Goal: Task Accomplishment & Management: Use online tool/utility

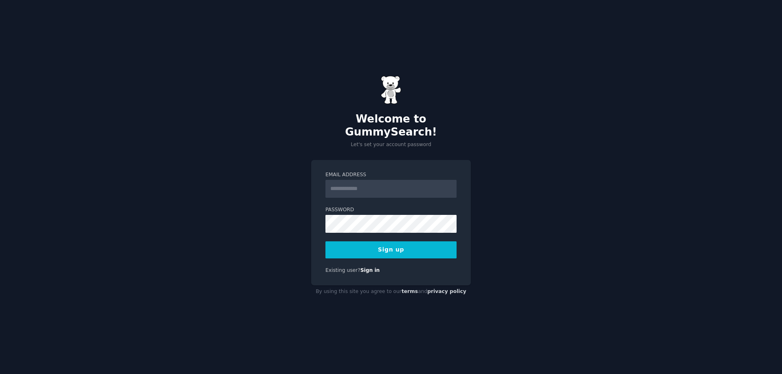
click at [407, 146] on div "Welcome to GummySearch! Let's set your account password Email Address Password …" at bounding box center [391, 187] width 782 height 374
click at [393, 180] on input "Email Address" at bounding box center [390, 189] width 131 height 18
type input "**********"
click at [387, 243] on button "Sign up" at bounding box center [390, 249] width 131 height 17
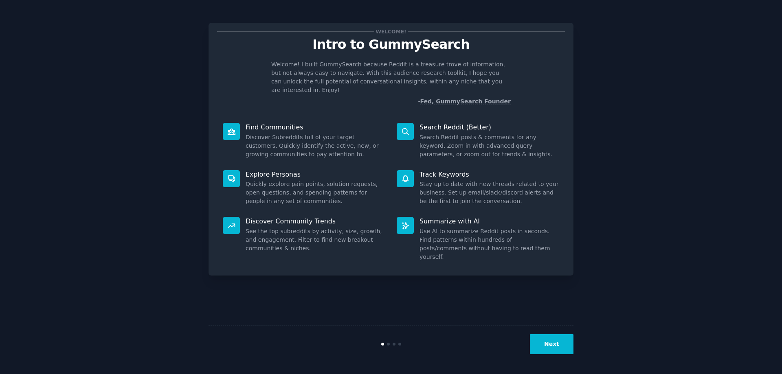
click at [559, 339] on button "Next" at bounding box center [552, 344] width 44 height 20
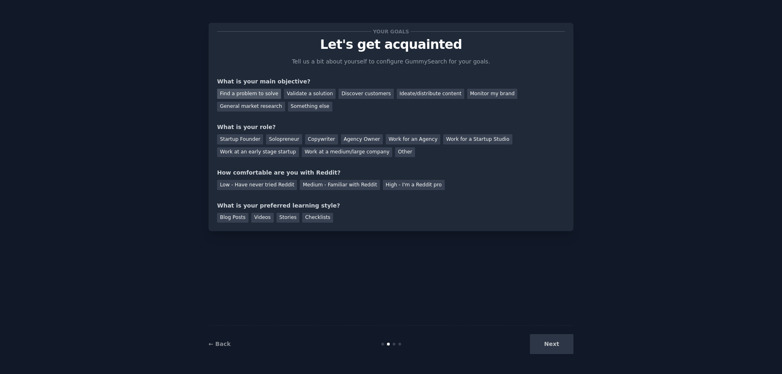
click at [241, 93] on div "Find a problem to solve" at bounding box center [249, 94] width 64 height 10
click at [301, 95] on div "Validate a solution" at bounding box center [310, 94] width 52 height 10
click at [265, 89] on div "Find a problem to solve" at bounding box center [249, 94] width 64 height 10
click at [264, 94] on div "Find a problem to solve" at bounding box center [249, 94] width 64 height 10
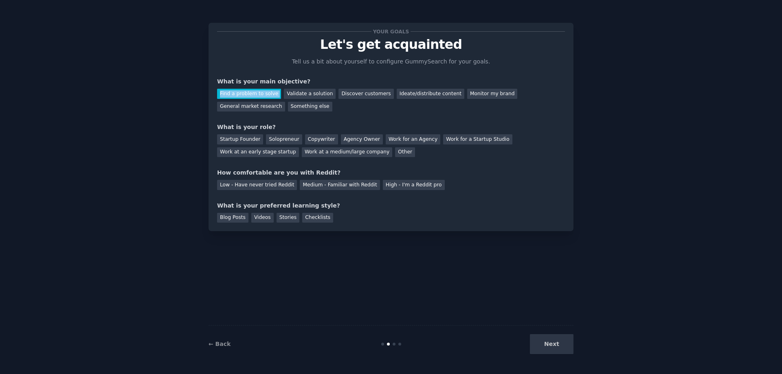
click at [264, 94] on div "Find a problem to solve" at bounding box center [249, 94] width 64 height 10
click at [259, 97] on div at bounding box center [259, 97] width 0 height 0
click at [343, 114] on div "Your goals Let's get acquainted Tell us a bit about yourself to configure Gummy…" at bounding box center [391, 126] width 348 height 191
click at [342, 113] on div "Your goals Let's get acquainted Tell us a bit about yourself to configure Gummy…" at bounding box center [391, 126] width 348 height 191
click at [240, 141] on div "Startup Founder" at bounding box center [240, 139] width 46 height 10
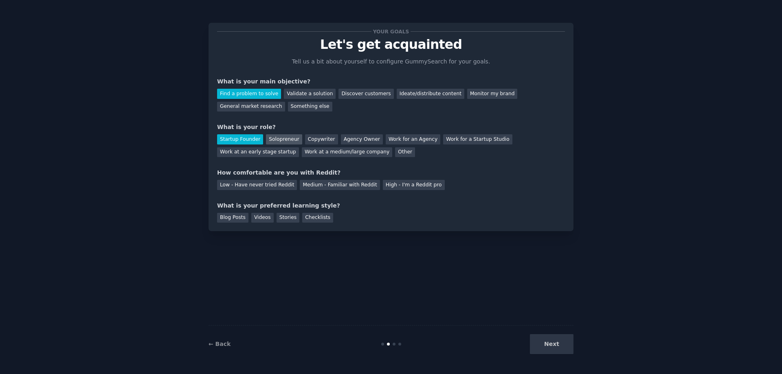
click at [273, 139] on div "Solopreneur" at bounding box center [284, 139] width 36 height 10
click at [246, 185] on div "Low - Have never tried Reddit" at bounding box center [257, 185] width 80 height 10
click at [301, 189] on div "Medium - Familiar with Reddit" at bounding box center [340, 185] width 80 height 10
click at [233, 217] on div "Blog Posts" at bounding box center [232, 218] width 31 height 10
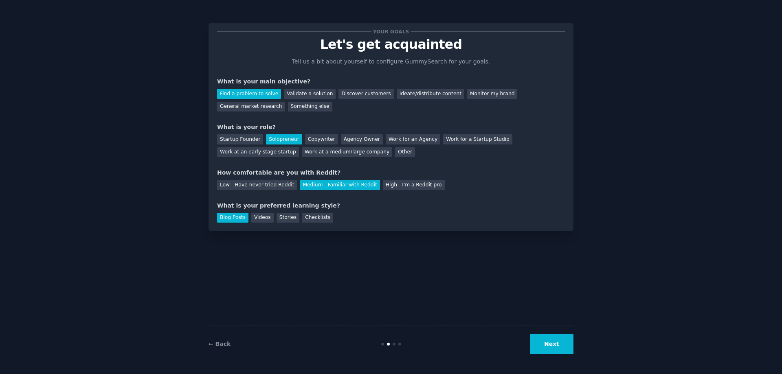
click at [561, 342] on button "Next" at bounding box center [552, 344] width 44 height 20
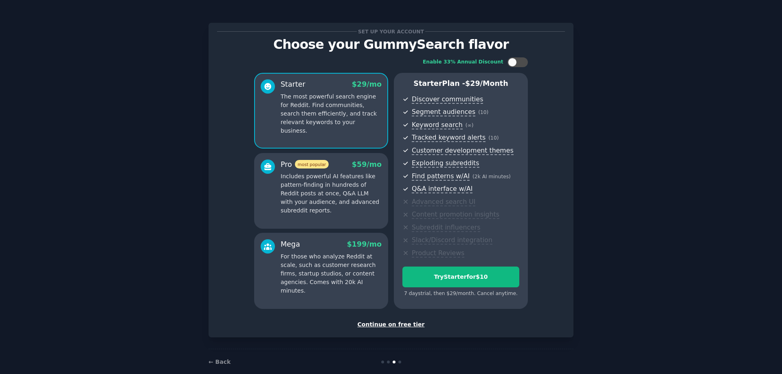
click at [386, 327] on div "Continue on free tier" at bounding box center [391, 324] width 348 height 9
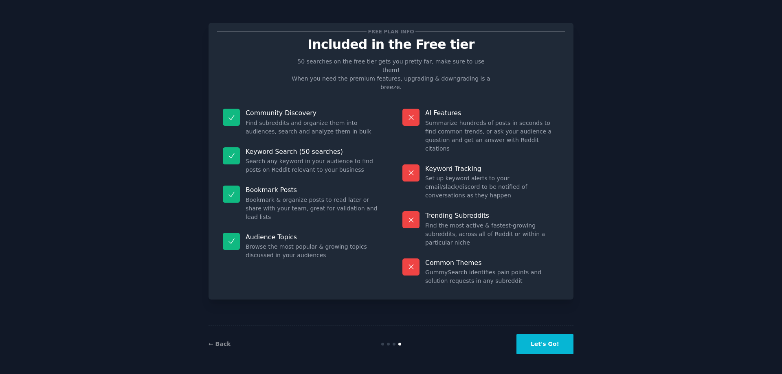
click at [539, 350] on button "Let's Go!" at bounding box center [544, 344] width 57 height 20
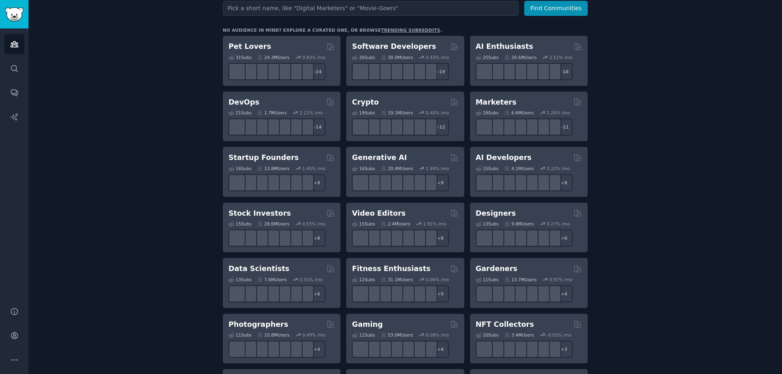
scroll to position [81, 0]
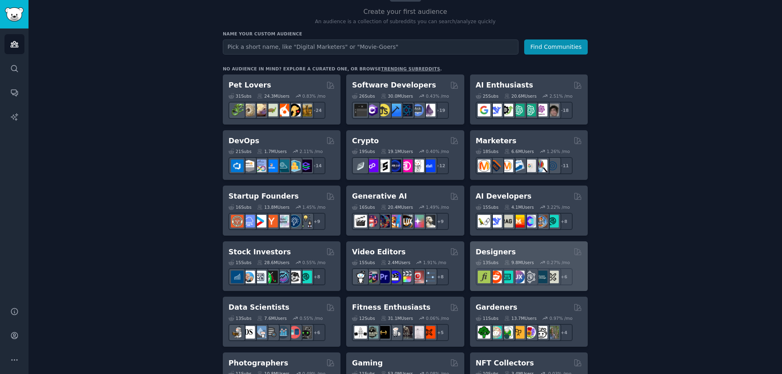
click at [539, 257] on div "13 Sub s 9.8M Users 0.27 % /mo r/typography + 6" at bounding box center [529, 271] width 106 height 29
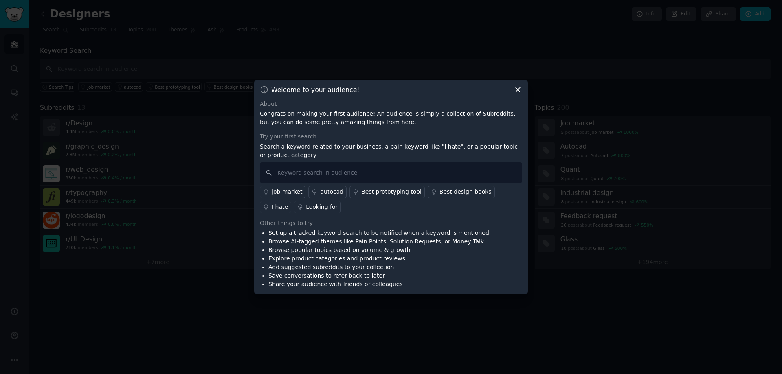
click at [452, 116] on p "Congrats on making your first audience! An audience is simply a collection of S…" at bounding box center [391, 118] width 262 height 17
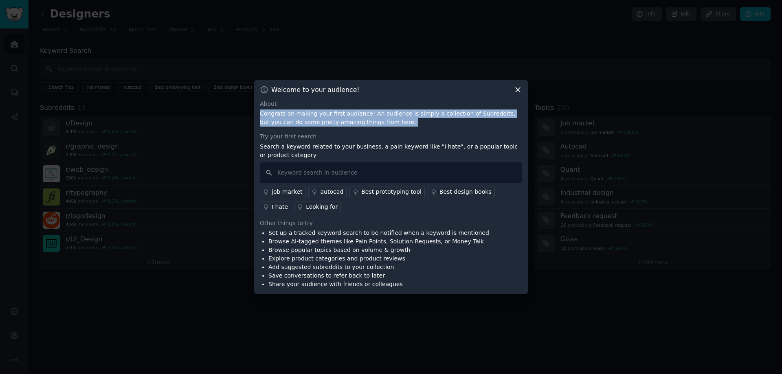
click at [452, 116] on p "Congrats on making your first audience! An audience is simply a collection of S…" at bounding box center [391, 118] width 262 height 17
click at [447, 99] on div at bounding box center [447, 99] width 0 height 0
click at [448, 112] on p "Congrats on making your first audience! An audience is simply a collection of S…" at bounding box center [391, 118] width 262 height 17
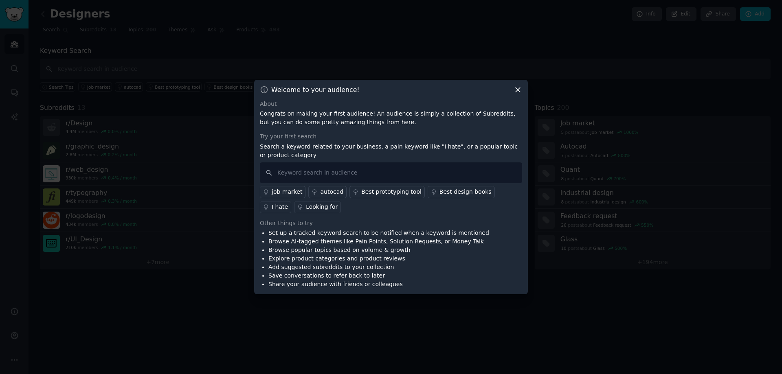
click at [519, 88] on icon at bounding box center [518, 90] width 4 height 4
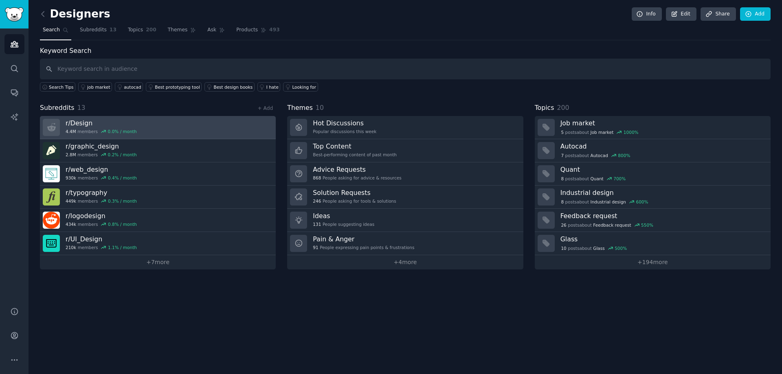
click at [180, 131] on link "r/ Design 4.4M members 0.0 % / month" at bounding box center [158, 127] width 236 height 23
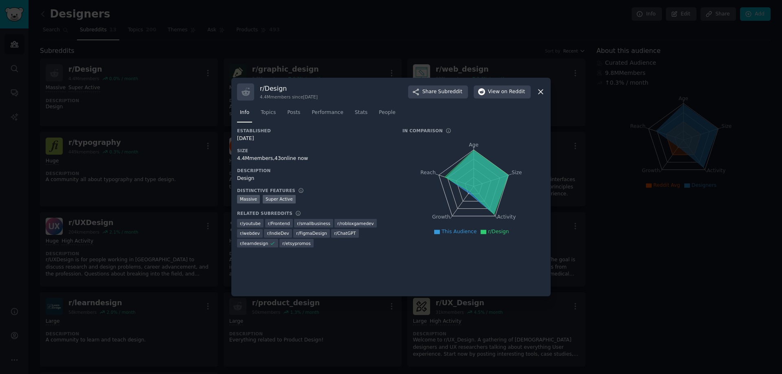
click at [542, 94] on icon at bounding box center [540, 92] width 4 height 4
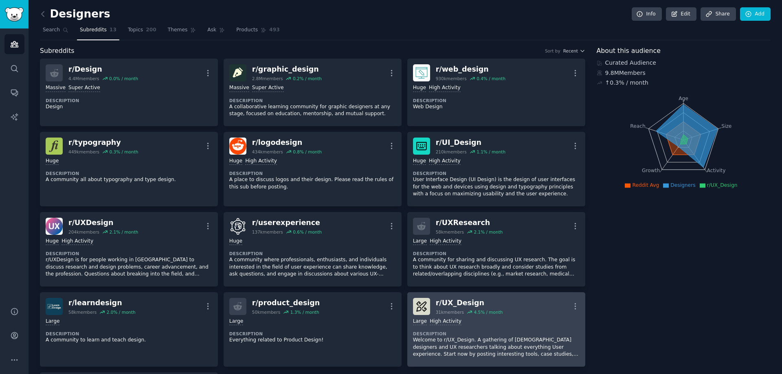
click at [516, 312] on div "r/ UX_Design 31k members 4.5 % / month More" at bounding box center [496, 306] width 167 height 17
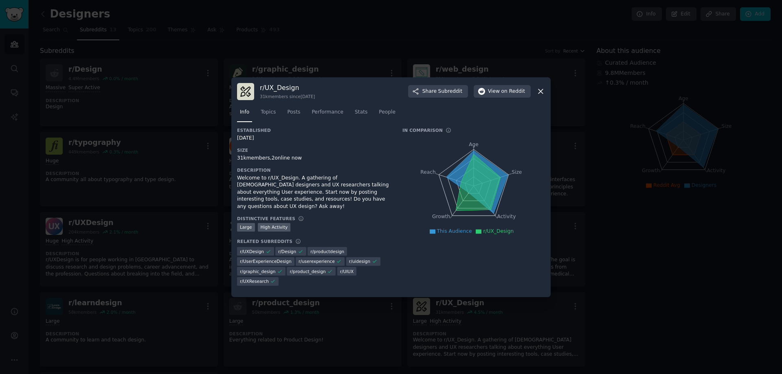
click at [314, 185] on div "Welcome to r/UX_Design. A gathering of UX designers and UX researchers talking …" at bounding box center [314, 193] width 154 height 36
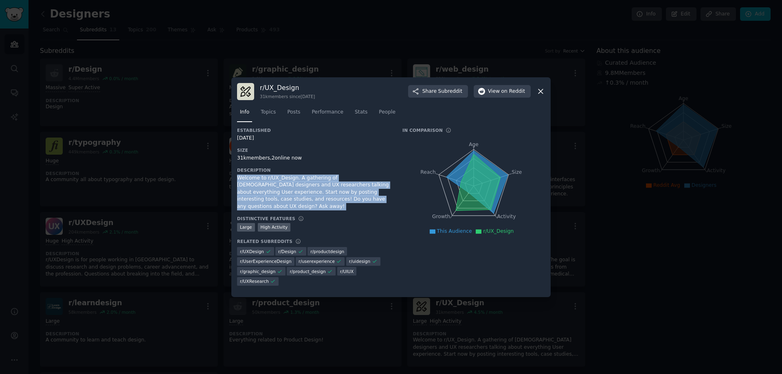
click at [314, 185] on div "Welcome to r/UX_Design. A gathering of UX designers and UX researchers talking …" at bounding box center [314, 193] width 154 height 36
click at [308, 164] on div at bounding box center [308, 164] width 0 height 0
click at [309, 183] on div "Welcome to r/UX_Design. A gathering of UX designers and UX researchers talking …" at bounding box center [314, 193] width 154 height 36
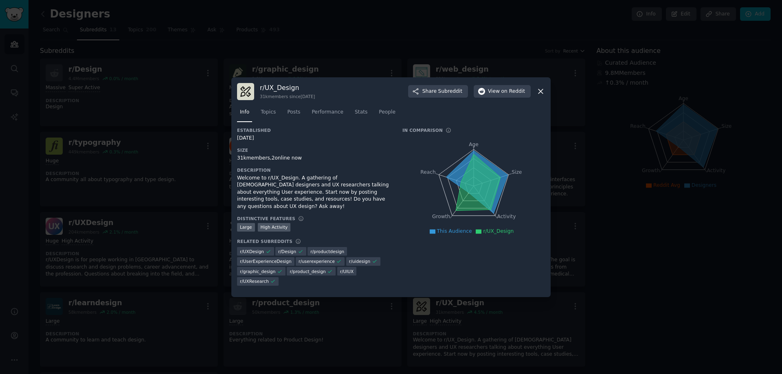
click at [601, 245] on div at bounding box center [391, 187] width 782 height 374
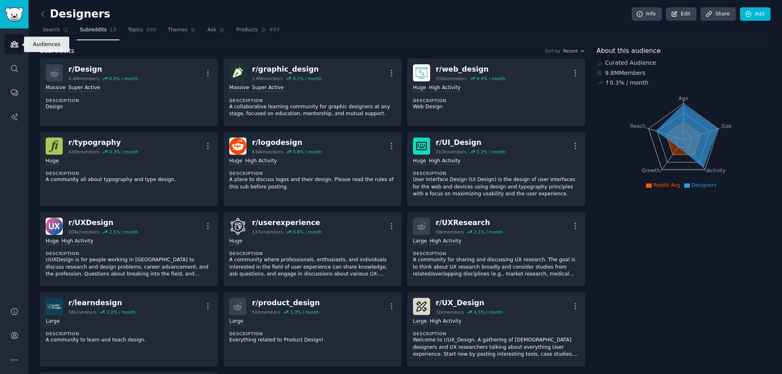
click at [10, 46] on icon "Sidebar" at bounding box center [14, 44] width 9 height 9
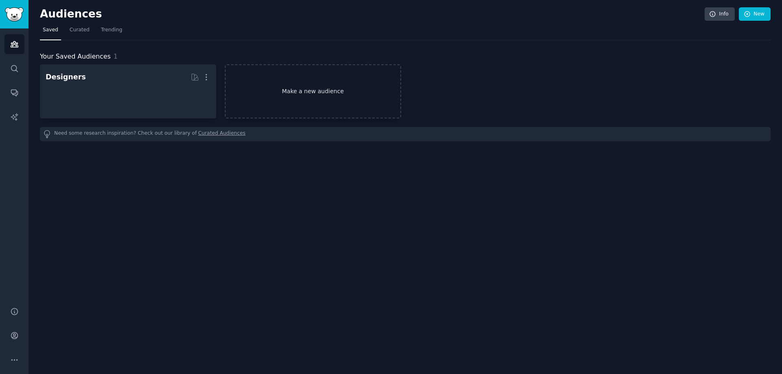
click at [313, 96] on link "Make a new audience" at bounding box center [313, 91] width 176 height 54
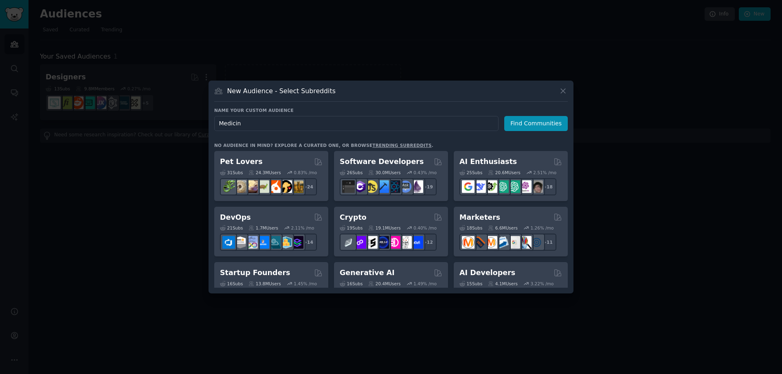
type input "Medicine"
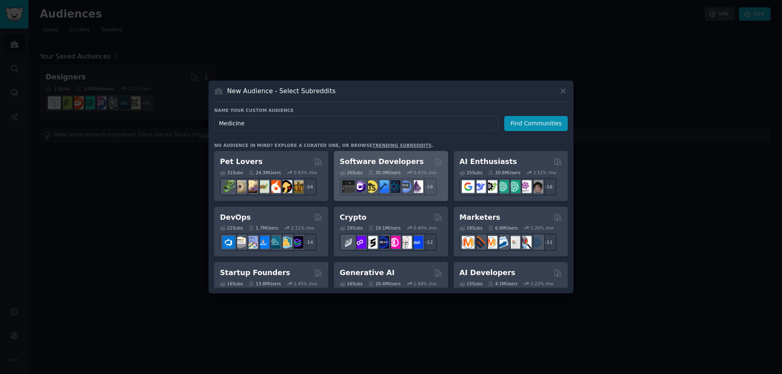
click button "Find Communities" at bounding box center [536, 123] width 64 height 15
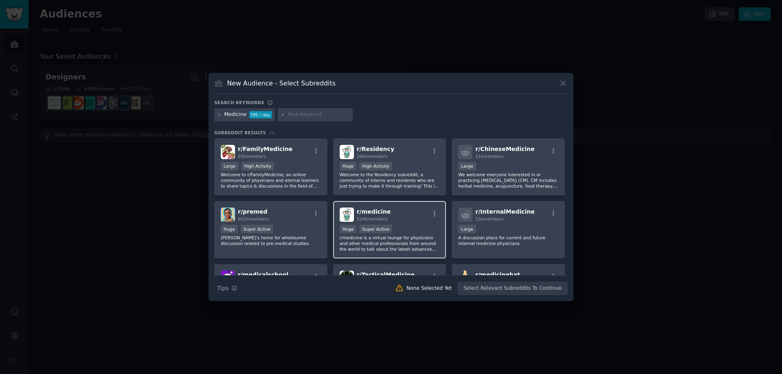
click at [435, 223] on div "r/ medicine 524k members Huge Super Active r/medicine is a virtual lounge for p…" at bounding box center [389, 229] width 113 height 57
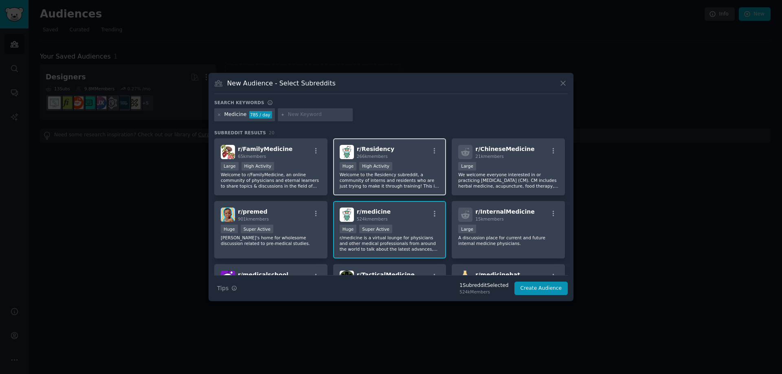
click at [426, 172] on p "Welcome to the Residency subreddit, a community of interns and residents who ar…" at bounding box center [390, 180] width 100 height 17
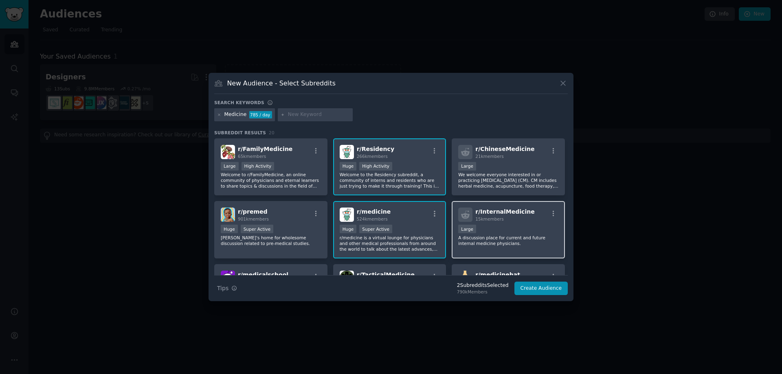
scroll to position [41, 0]
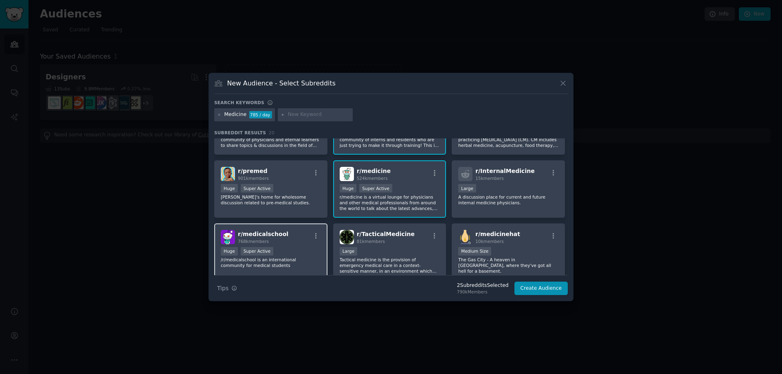
click at [294, 250] on div "Huge Super Active" at bounding box center [271, 252] width 100 height 10
click at [393, 257] on p "Tactical medicine is the provision of emergency medical care in a context-sensi…" at bounding box center [390, 265] width 100 height 17
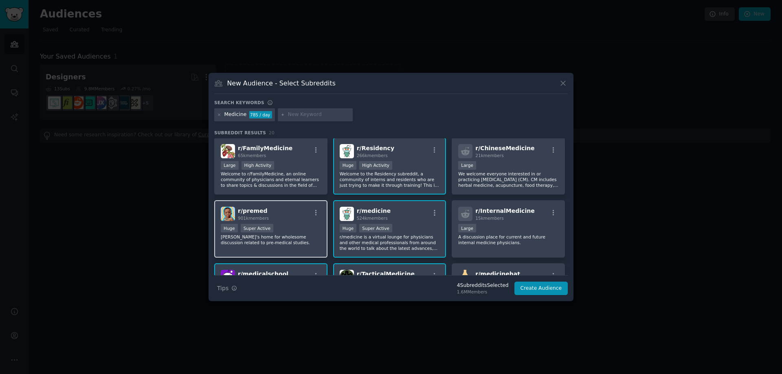
scroll to position [0, 0]
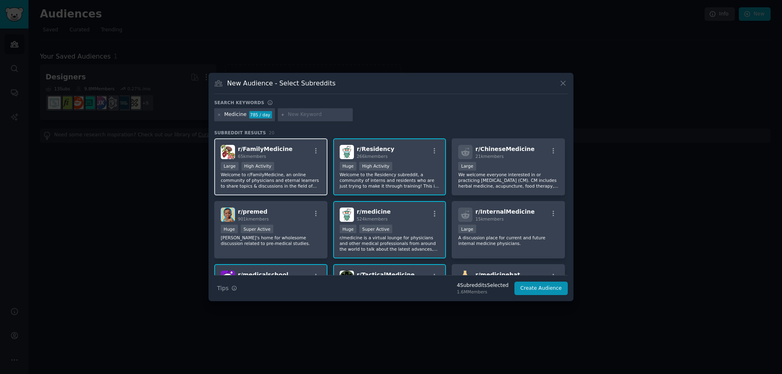
click at [304, 178] on p "Welcome to r/FamilyMedicine, an online community of physicians and eternal lear…" at bounding box center [271, 180] width 100 height 17
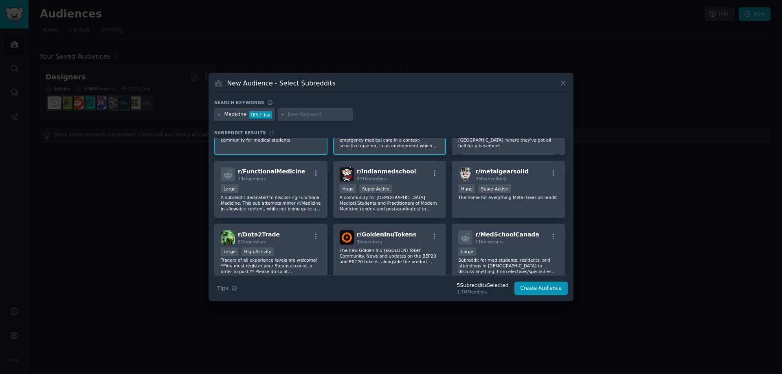
scroll to position [163, 0]
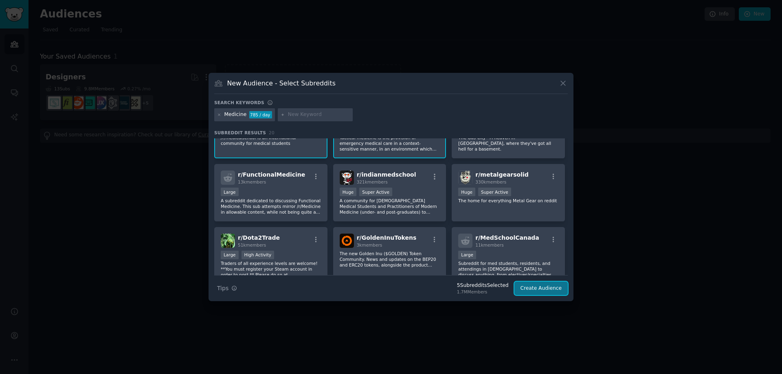
click at [526, 287] on button "Create Audience" at bounding box center [541, 289] width 54 height 14
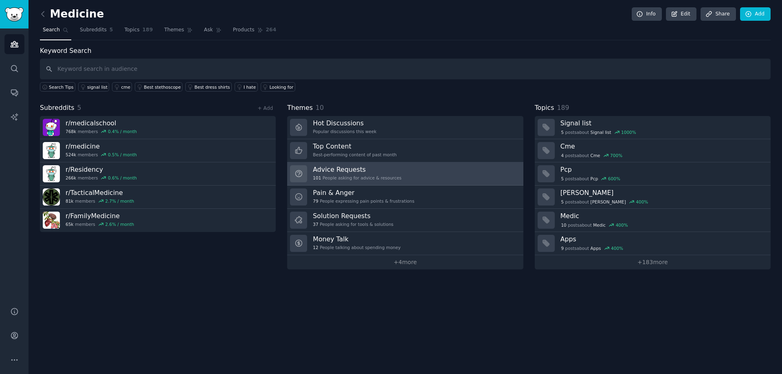
click at [405, 173] on link "Advice Requests 101 People asking for advice & resources" at bounding box center [405, 173] width 236 height 23
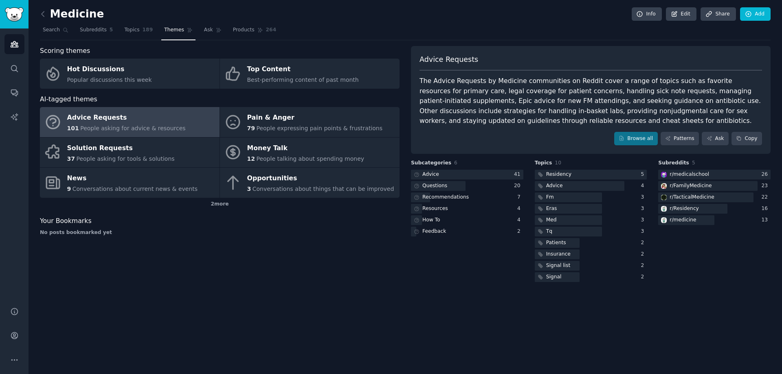
click at [477, 86] on div "The Advice Requests by Medicine communities on Reddit cover a range of topics s…" at bounding box center [590, 101] width 342 height 50
click at [472, 75] on div at bounding box center [472, 75] width 0 height 0
click at [419, 78] on div "Advice Requests The Advice Requests by Medicine communities on Reddit cover a r…" at bounding box center [591, 100] width 360 height 108
click at [420, 80] on div "The Advice Requests by Medicine communities on Reddit cover a range of topics s…" at bounding box center [590, 101] width 342 height 50
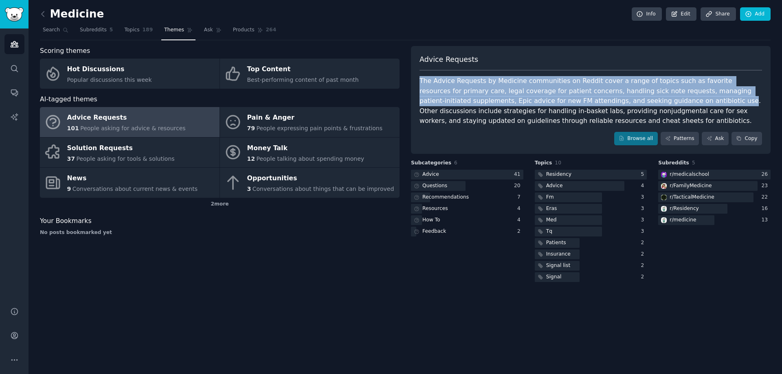
drag, startPoint x: 420, startPoint y: 79, endPoint x: 617, endPoint y: 99, distance: 197.7
click at [617, 99] on div "The Advice Requests by Medicine communities on Reddit cover a range of topics s…" at bounding box center [590, 101] width 342 height 50
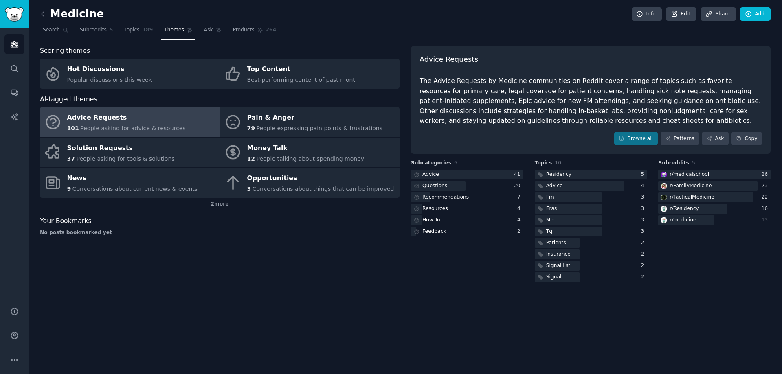
click at [618, 99] on div "The Advice Requests by Medicine communities on Reddit cover a range of topics s…" at bounding box center [590, 101] width 342 height 50
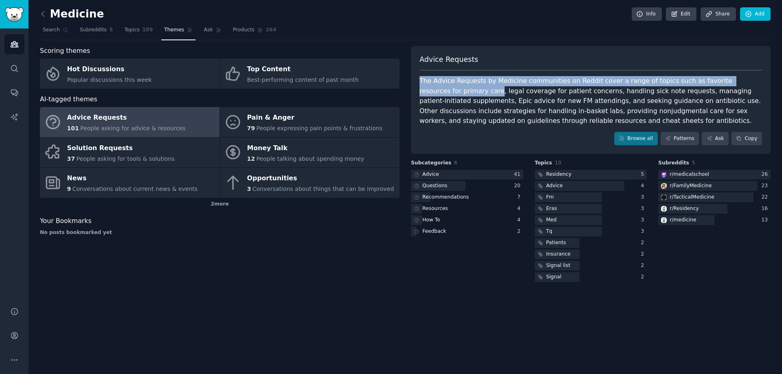
drag, startPoint x: 419, startPoint y: 78, endPoint x: 432, endPoint y: 90, distance: 17.3
click at [432, 90] on div "The Advice Requests by Medicine communities on Reddit cover a range of topics s…" at bounding box center [590, 101] width 342 height 50
click at [426, 96] on div at bounding box center [426, 96] width 0 height 0
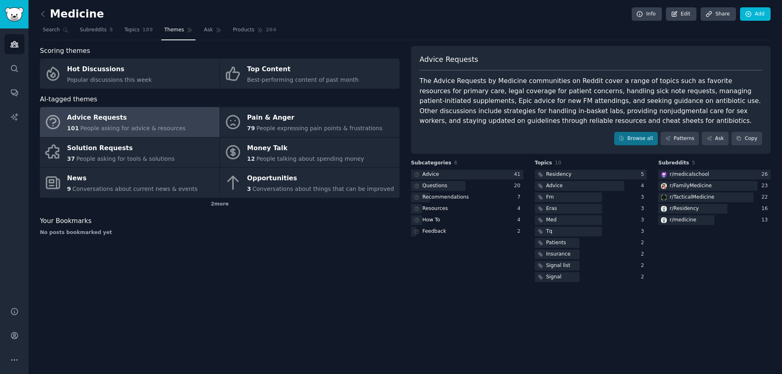
click at [435, 112] on div "The Advice Requests by Medicine communities on Reddit cover a range of topics s…" at bounding box center [590, 101] width 342 height 50
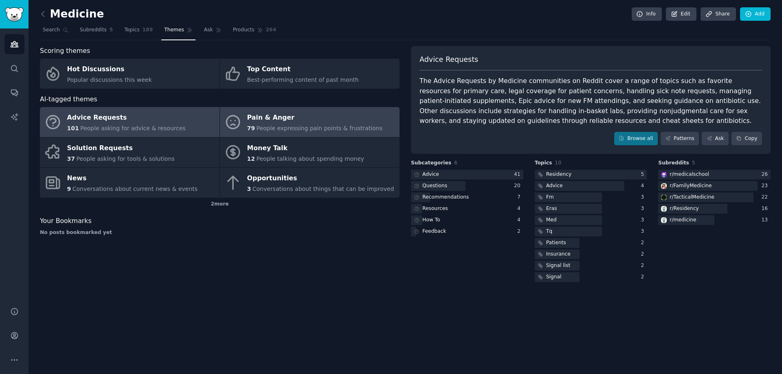
click at [276, 135] on link "Pain & Anger 79 People expressing pain points & frustrations" at bounding box center [310, 122] width 180 height 30
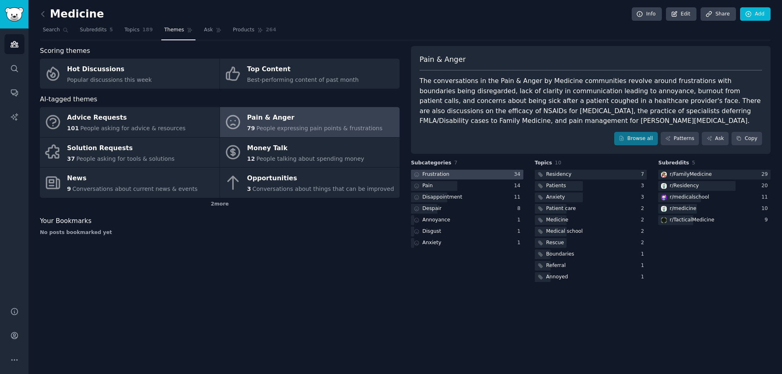
click at [465, 173] on div at bounding box center [467, 175] width 112 height 10
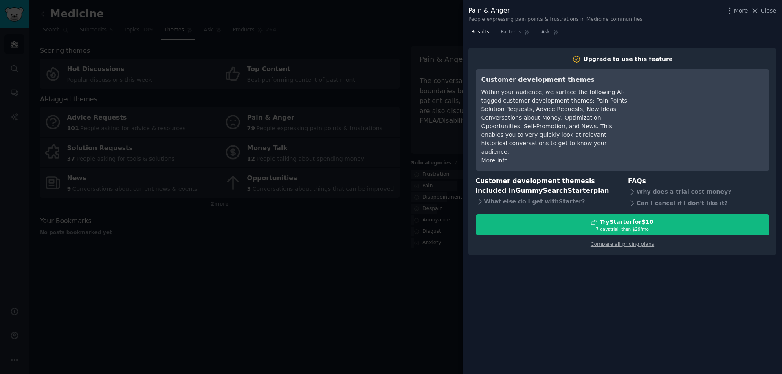
click at [385, 297] on div at bounding box center [391, 187] width 782 height 374
